Goal: Information Seeking & Learning: Learn about a topic

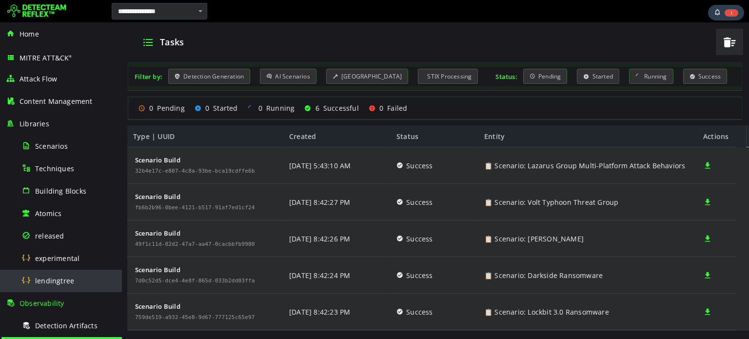
click at [51, 276] on span "lendingtree" at bounding box center [54, 280] width 39 height 9
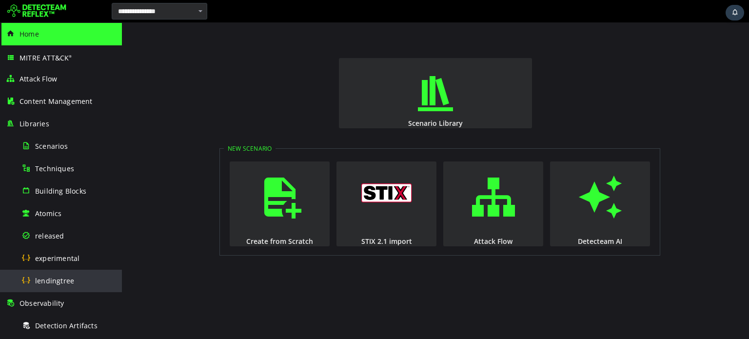
click at [84, 279] on div "lendingtree" at bounding box center [68, 281] width 95 height 22
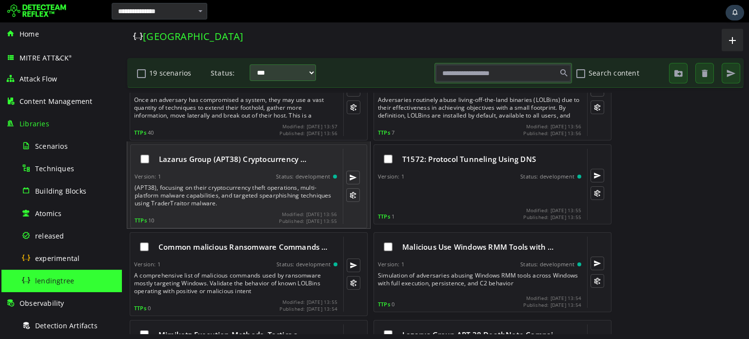
scroll to position [520, 0]
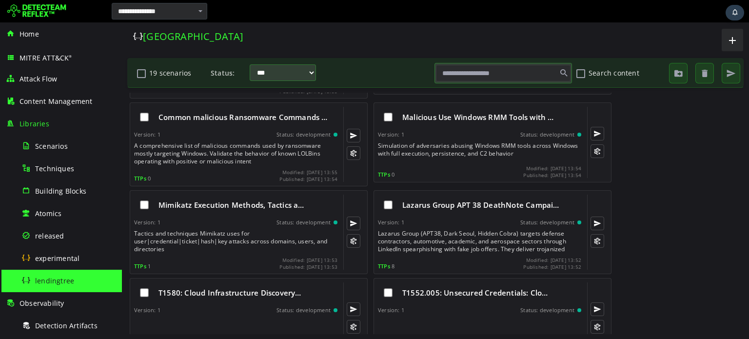
click at [465, 74] on input "text" at bounding box center [503, 73] width 135 height 17
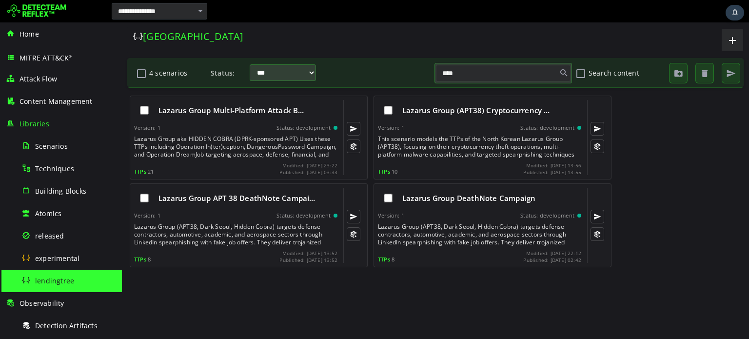
type input "****"
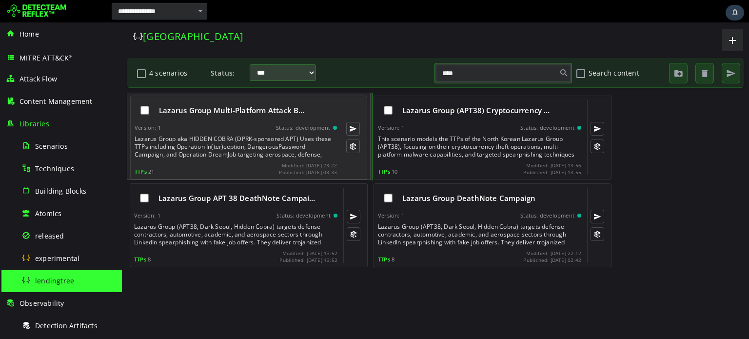
click at [252, 140] on div "Lazarus Group aka HIDDEN COBRA (DPRK-sponsored APT) Uses these TTPs including O…" at bounding box center [237, 146] width 204 height 23
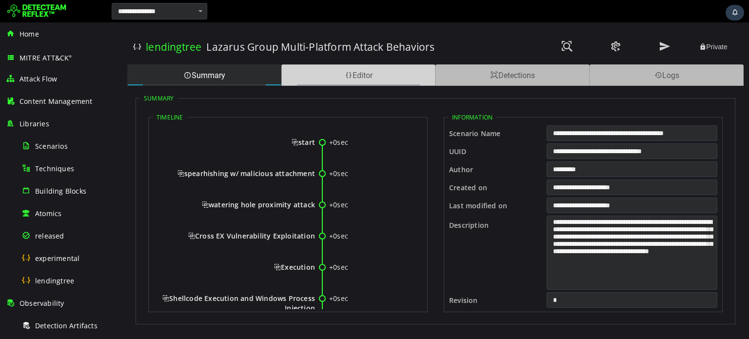
click at [359, 74] on div "Editor" at bounding box center [358, 74] width 154 height 21
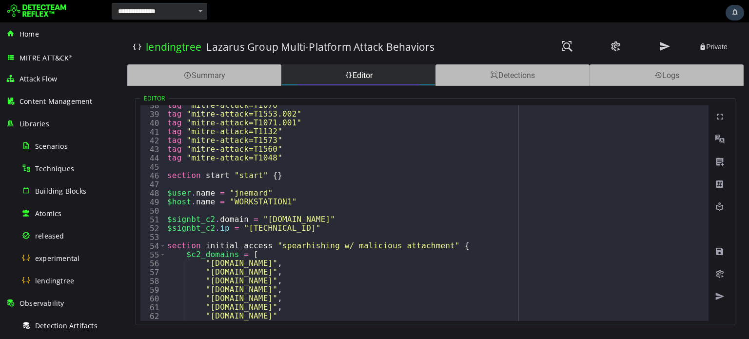
scroll to position [330, 0]
